Goal: Task Accomplishment & Management: Manage account settings

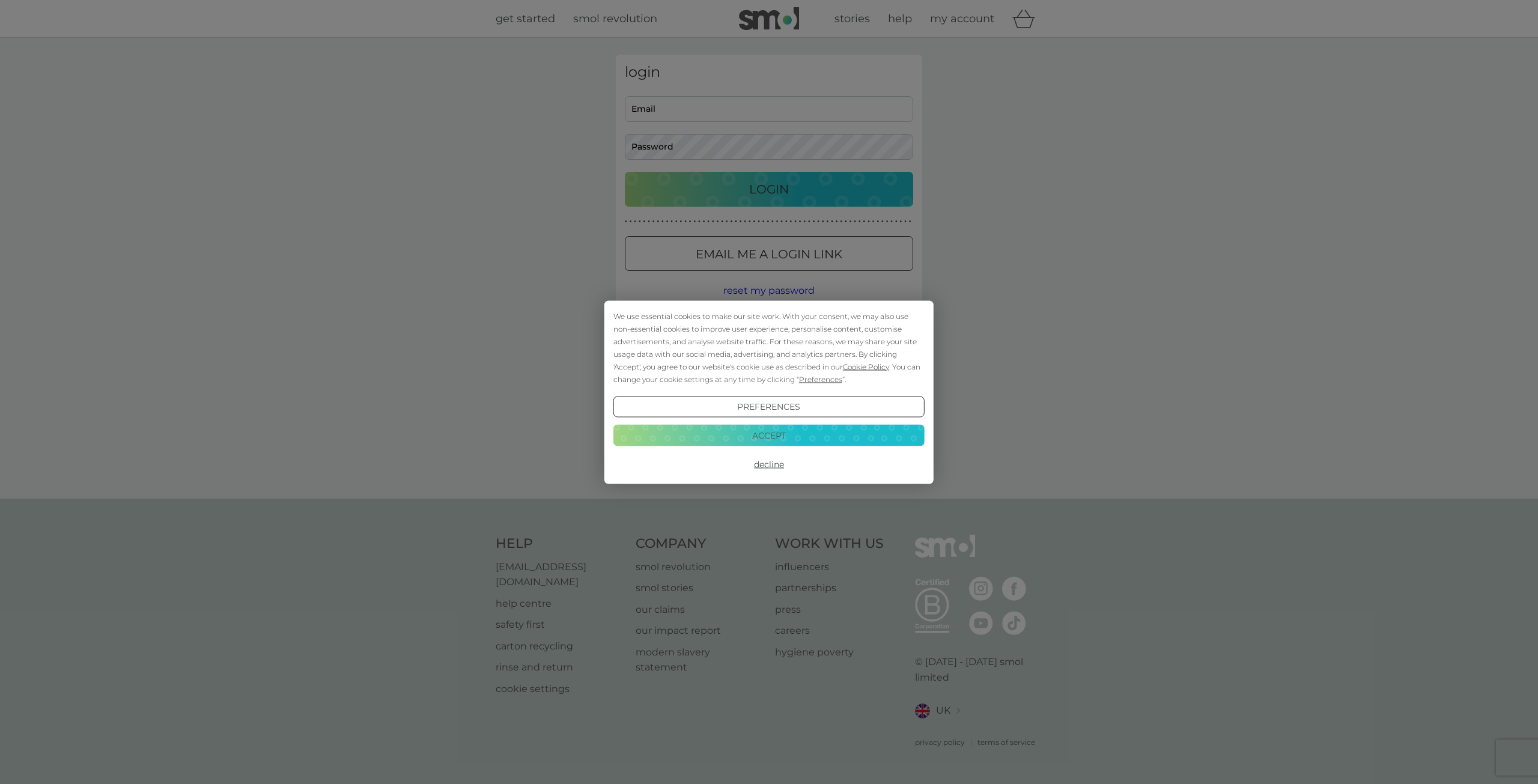
click at [769, 435] on button "Accept" at bounding box center [769, 435] width 311 height 22
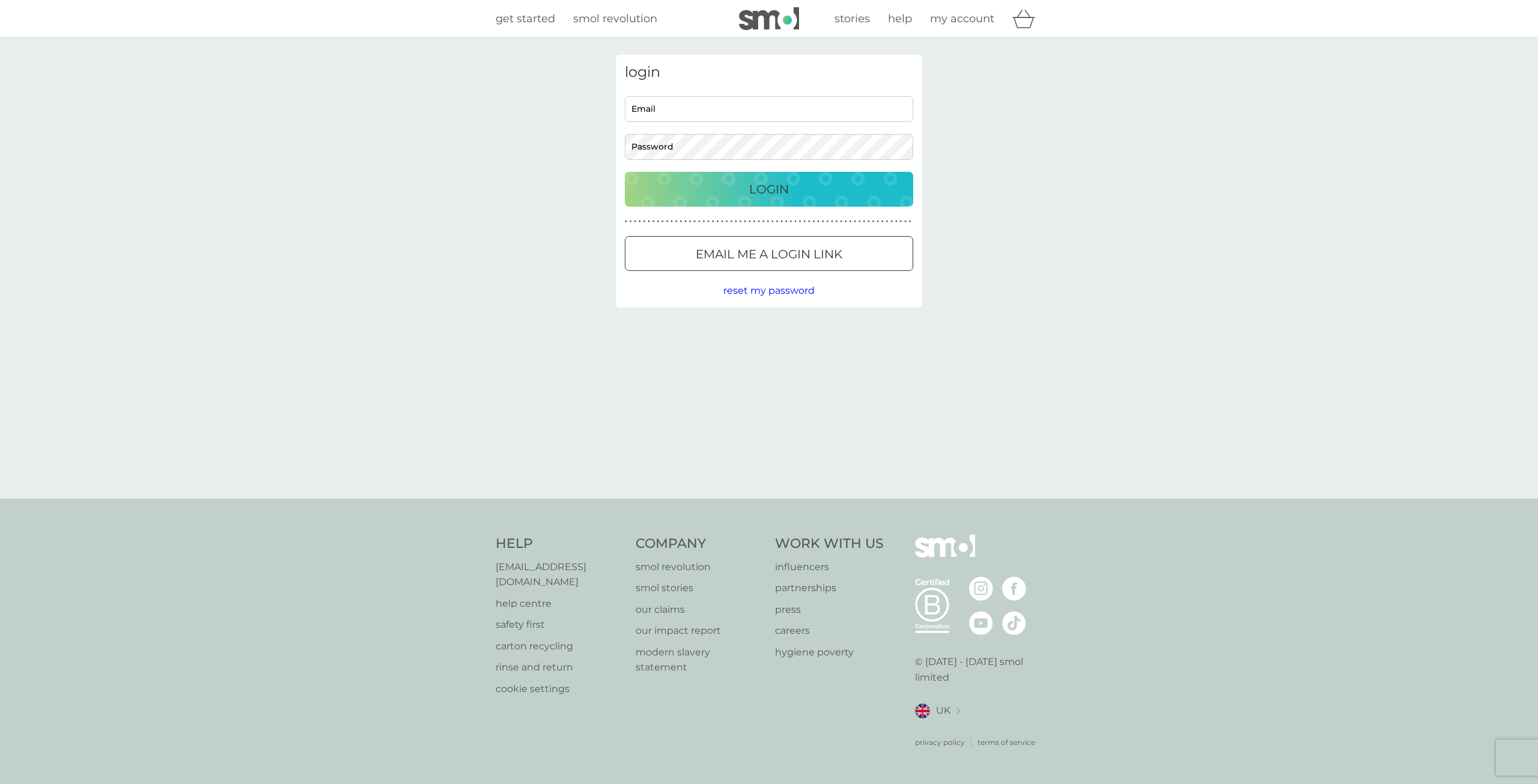
click at [666, 111] on input "Email" at bounding box center [768, 109] width 288 height 26
type input "jjclawrence@gmail.com"
click at [625, 172] on button "Login" at bounding box center [768, 189] width 288 height 35
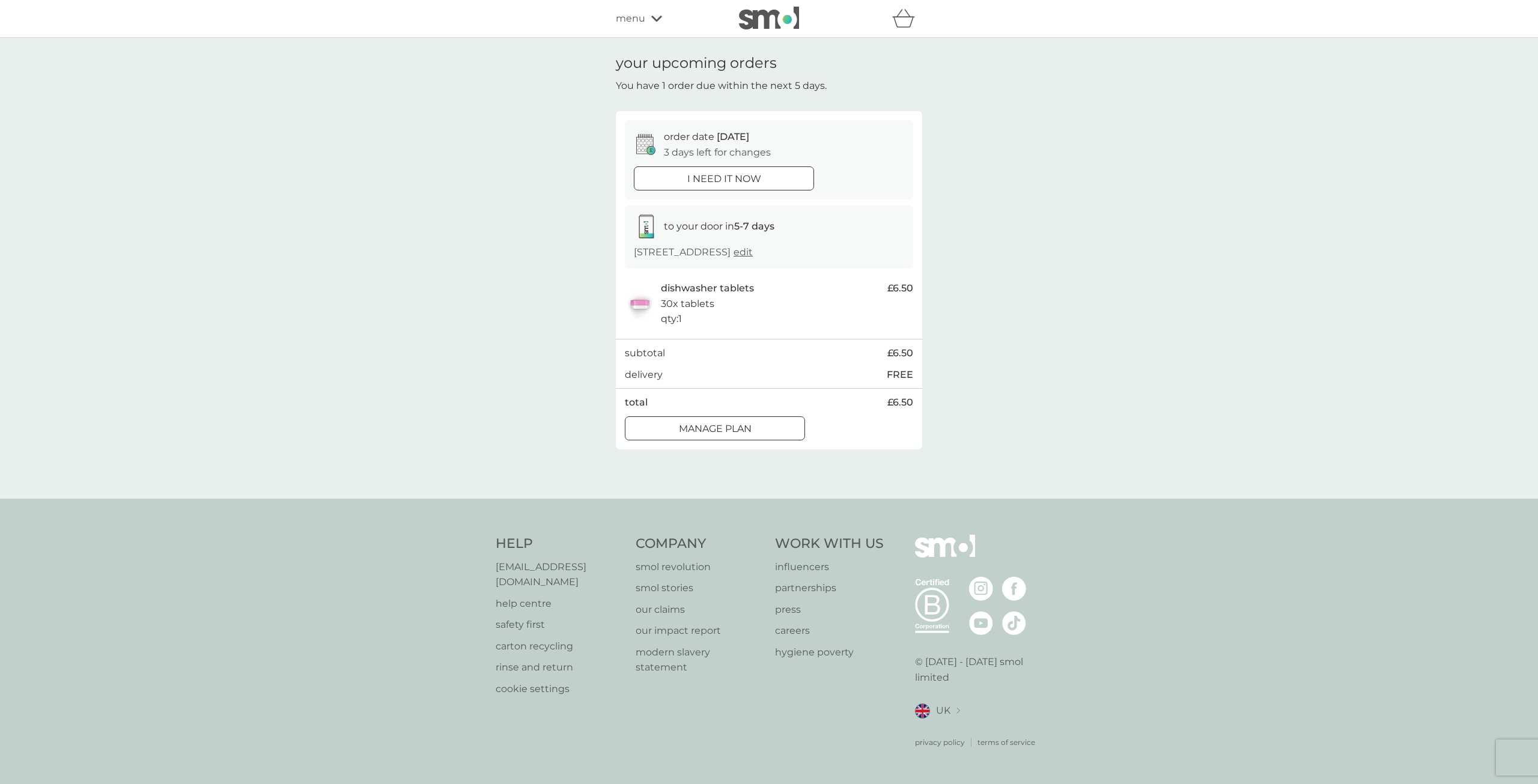
click at [721, 431] on div at bounding box center [715, 428] width 44 height 13
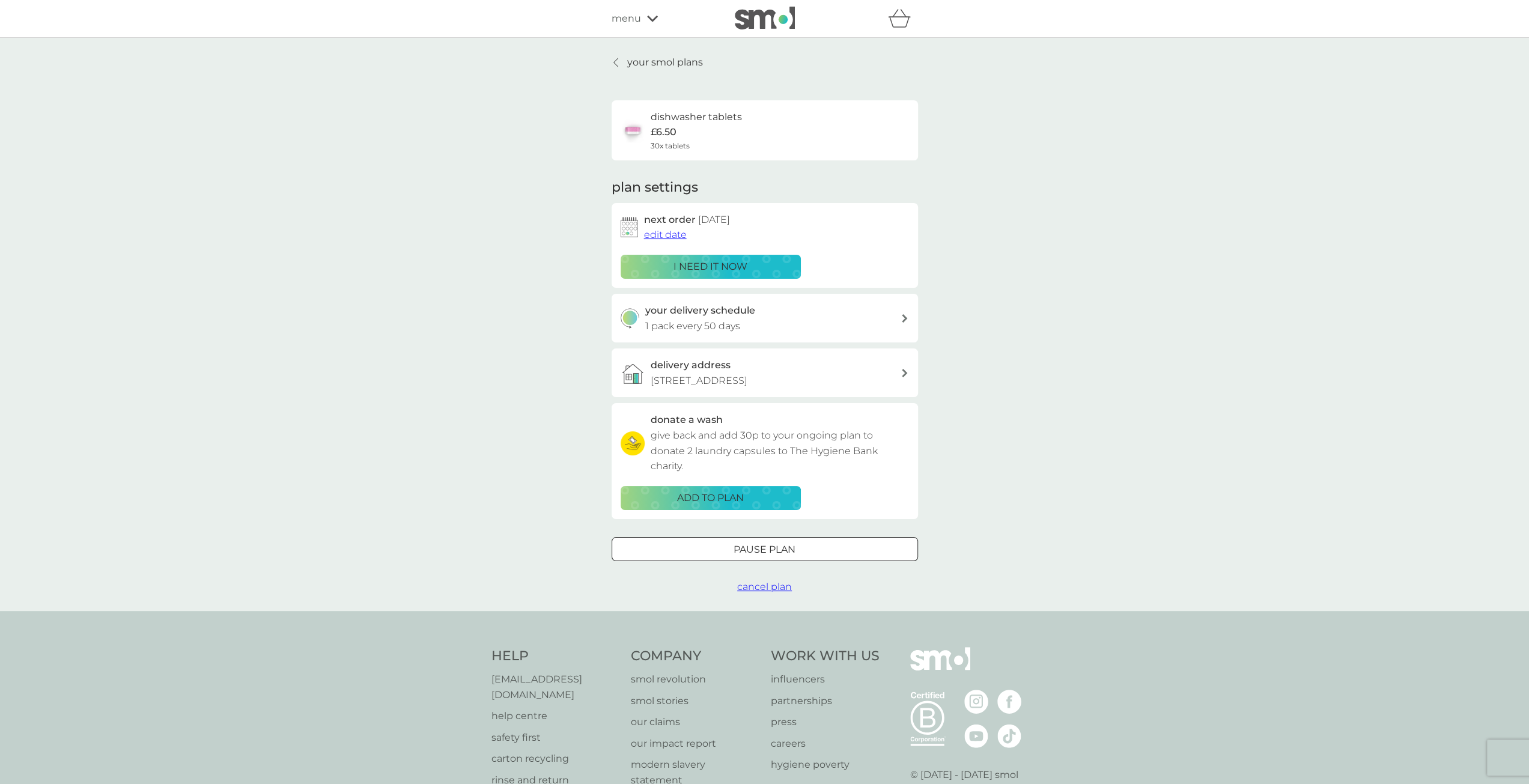
click at [660, 237] on span "edit date" at bounding box center [665, 234] width 43 height 11
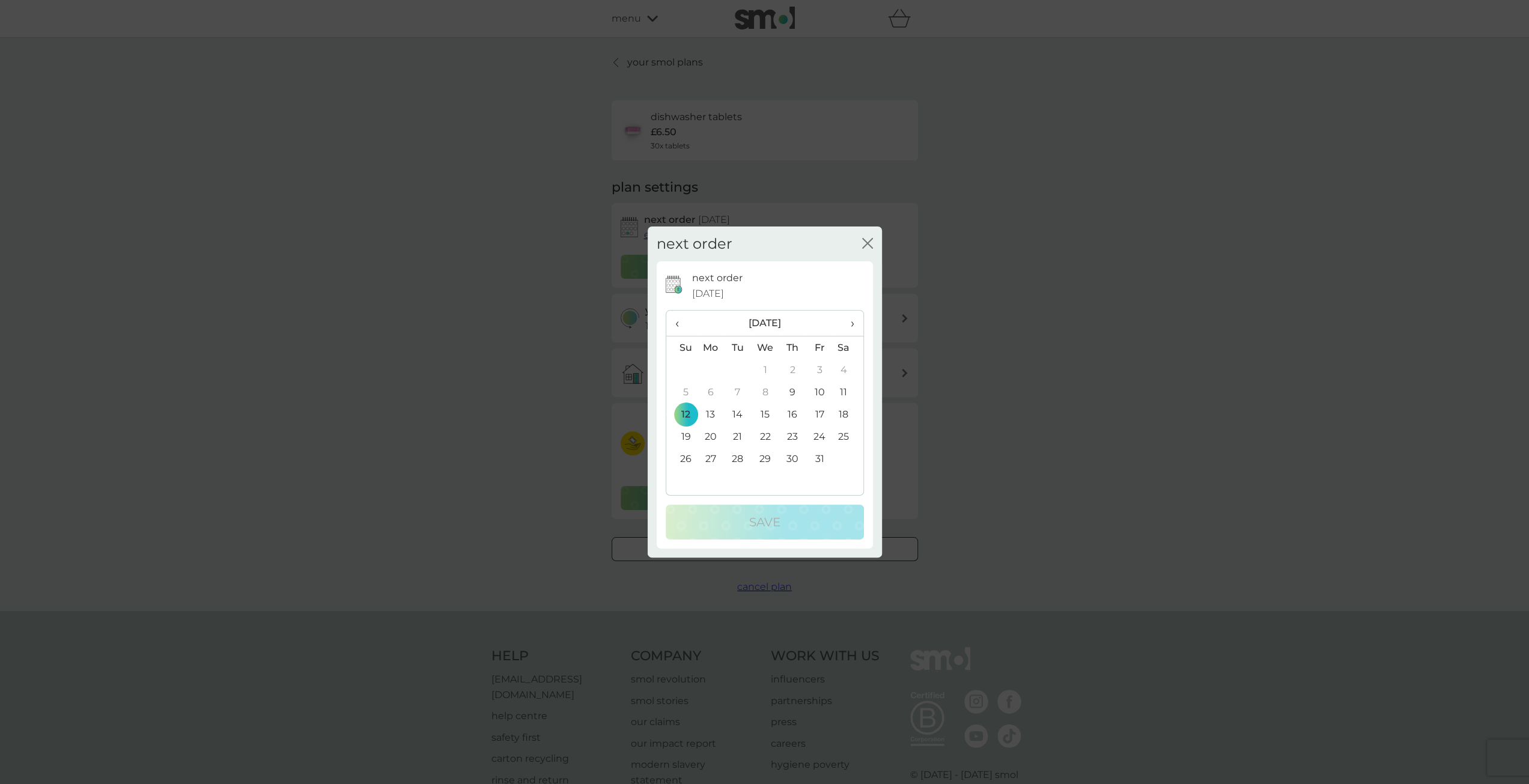
click at [852, 323] on span "›" at bounding box center [848, 323] width 12 height 25
click at [683, 394] on td "2" at bounding box center [681, 392] width 30 height 22
click at [766, 516] on p "Save" at bounding box center [764, 522] width 31 height 19
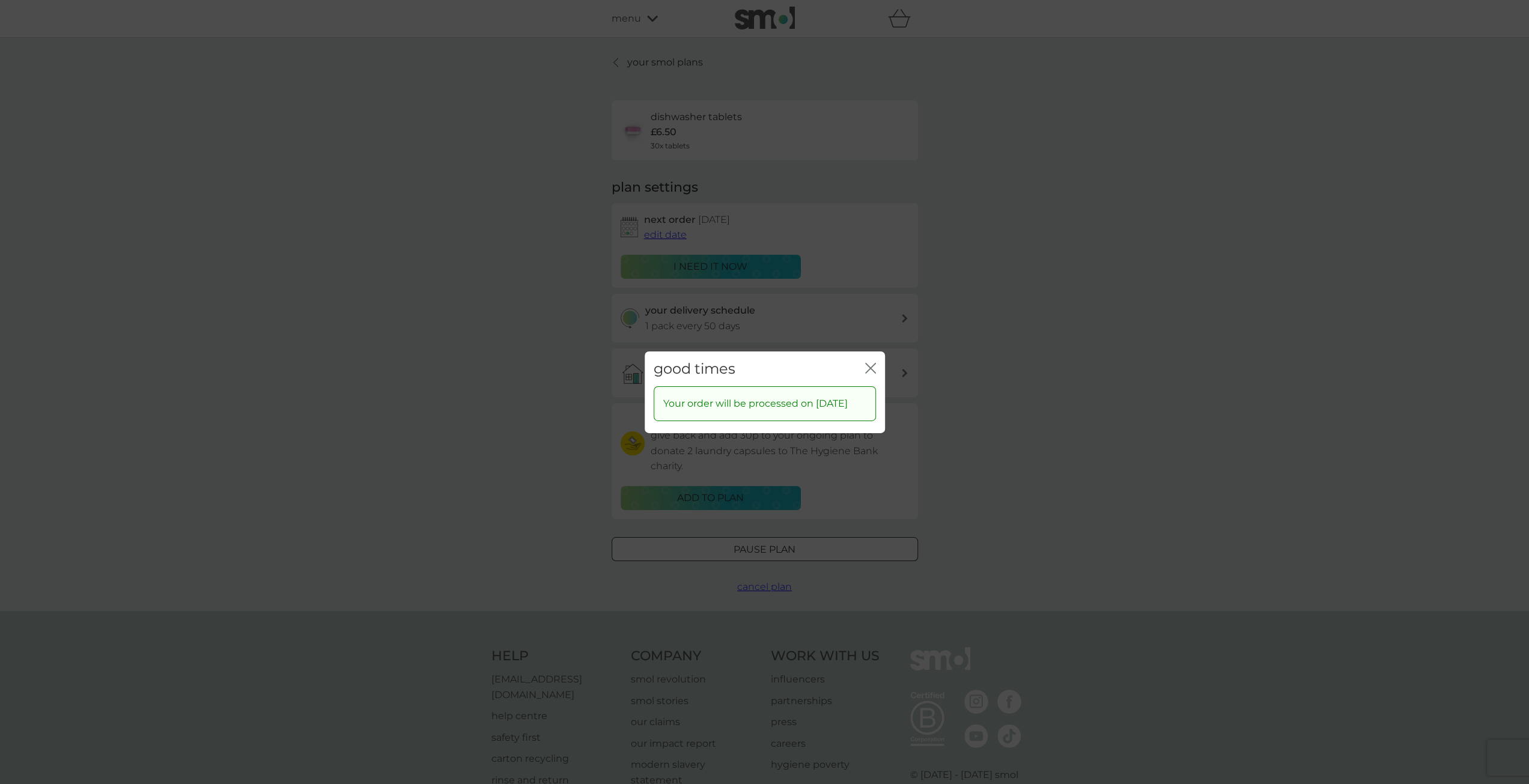
click at [872, 363] on icon "close" at bounding box center [873, 367] width 5 height 10
